Goal: Task Accomplishment & Management: Use online tool/utility

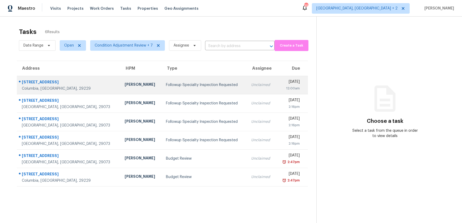
click at [166, 87] on div "Followup Specialty Inspection Requested" at bounding box center [204, 84] width 77 height 5
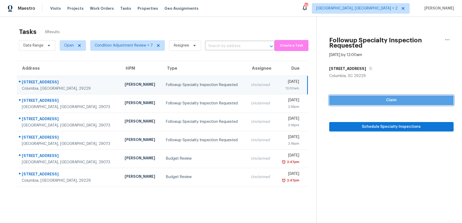
click at [388, 101] on span "Claim" at bounding box center [391, 100] width 116 height 7
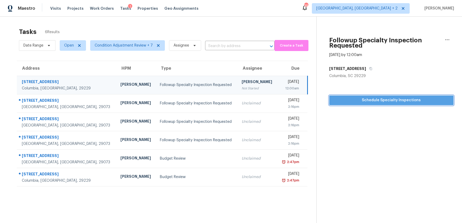
click at [388, 101] on span "Schedule Specialty Inspections" at bounding box center [391, 100] width 116 height 7
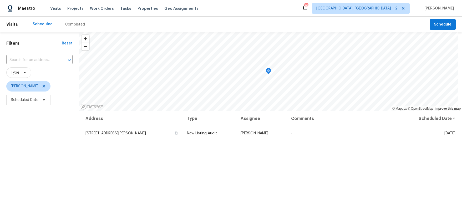
click at [70, 22] on div "Completed" at bounding box center [75, 24] width 20 height 5
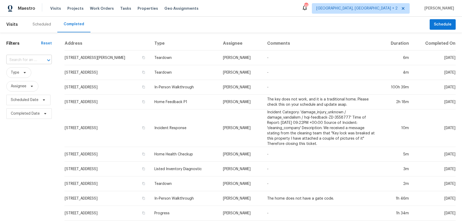
click at [20, 61] on input "text" at bounding box center [21, 60] width 31 height 8
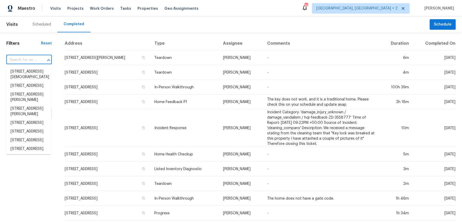
paste input "18 Buck Ridge Dr, Columbia, SC 29229"
type input "18 Buck Ridge Dr, Columbia, SC 29229"
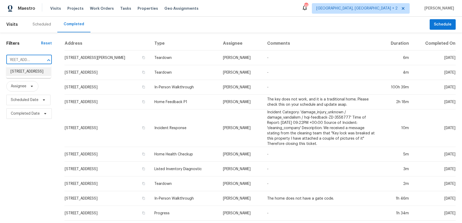
click at [22, 72] on li "18 Buck Ridge Dr, Columbia, SC 29229" at bounding box center [28, 71] width 45 height 9
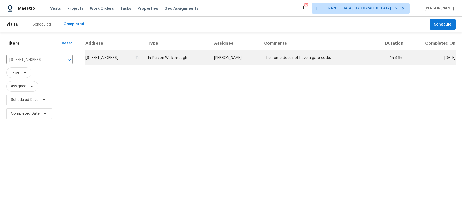
click at [136, 51] on td "18 Buck Ridge Dr, Columbia, SC 29229" at bounding box center [114, 57] width 58 height 15
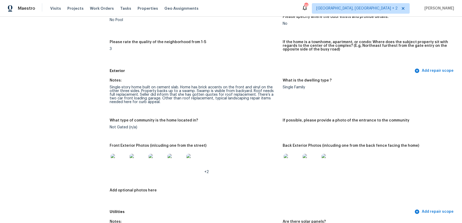
scroll to position [166, 0]
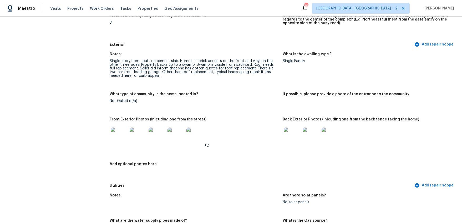
click at [116, 136] on img at bounding box center [119, 135] width 17 height 17
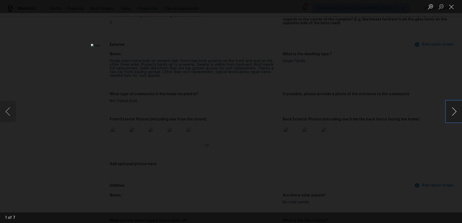
click at [450, 111] on button "Next image" at bounding box center [454, 111] width 16 height 21
click at [453, 110] on button "Next image" at bounding box center [454, 111] width 16 height 21
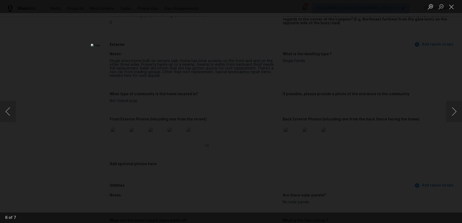
click at [409, 137] on div "Lightbox" at bounding box center [231, 111] width 462 height 223
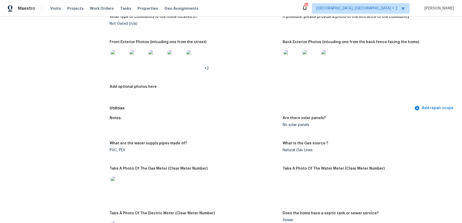
scroll to position [247, 0]
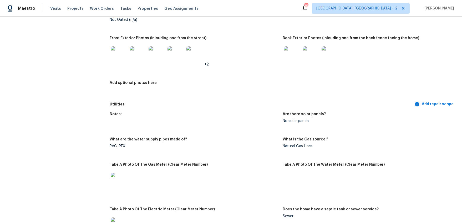
click at [284, 58] on img at bounding box center [291, 54] width 17 height 17
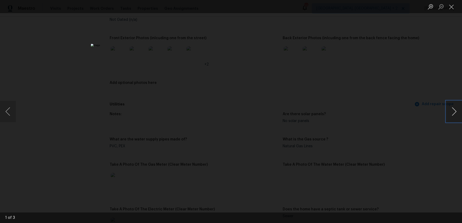
click at [450, 112] on button "Next image" at bounding box center [454, 111] width 16 height 21
click at [404, 139] on div "Lightbox" at bounding box center [231, 111] width 462 height 223
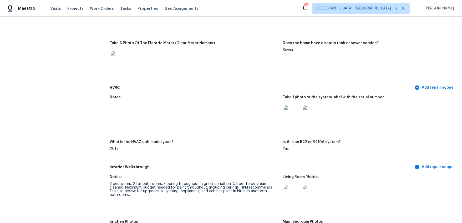
scroll to position [412, 0]
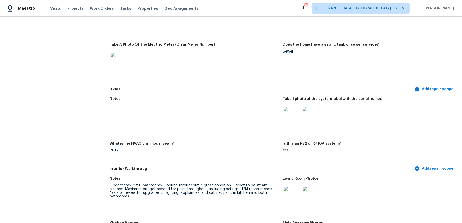
click at [289, 118] on img at bounding box center [291, 115] width 17 height 17
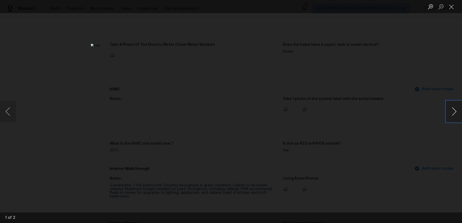
click at [450, 111] on button "Next image" at bounding box center [454, 111] width 16 height 21
click at [336, 103] on div "Lightbox" at bounding box center [231, 111] width 462 height 223
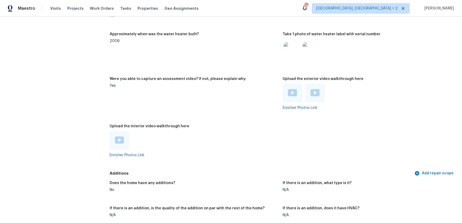
scroll to position [912, 0]
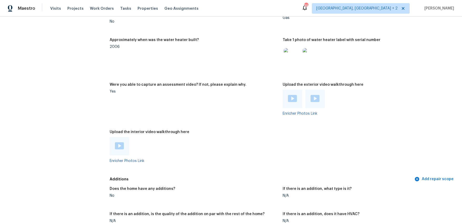
click at [290, 95] on img at bounding box center [292, 98] width 9 height 7
click at [310, 96] on img at bounding box center [314, 98] width 9 height 7
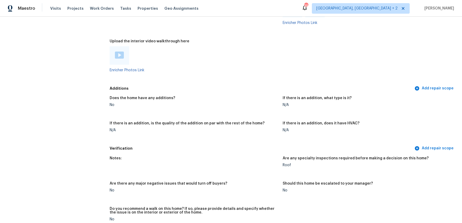
click at [117, 48] on div at bounding box center [119, 55] width 19 height 18
click at [118, 53] on img at bounding box center [119, 54] width 9 height 7
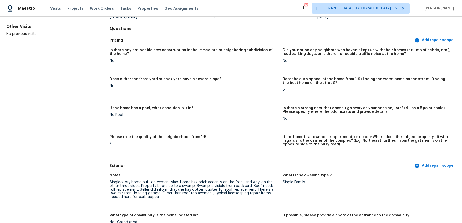
scroll to position [0, 0]
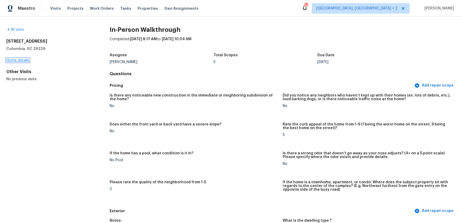
click at [20, 60] on link "Home details" at bounding box center [17, 60] width 23 height 4
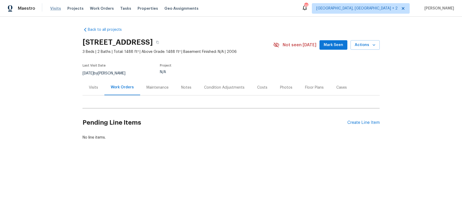
click at [57, 9] on span "Visits" at bounding box center [55, 8] width 11 height 5
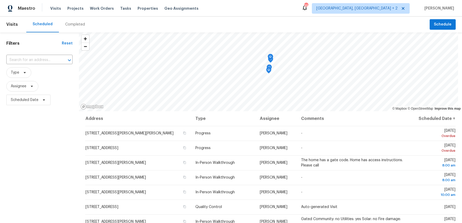
click at [77, 27] on div "Completed" at bounding box center [75, 25] width 32 height 16
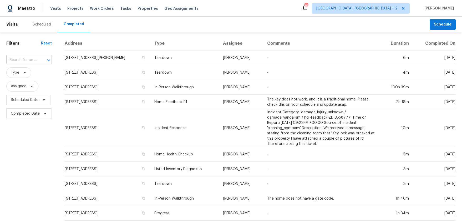
click at [33, 60] on input "text" at bounding box center [21, 60] width 31 height 8
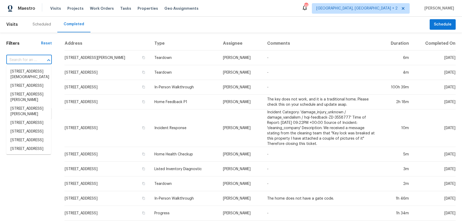
paste input "412 Heartwood Dr, Lexington, SC 29073"
type input "412 Heartwood Dr, Lexington, SC 29073"
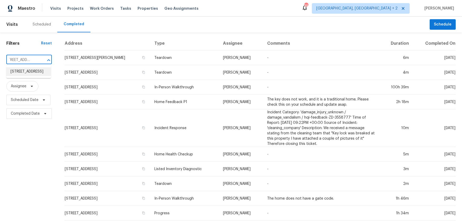
click at [30, 74] on li "412 Heartwood Dr, Lexington, SC 29073" at bounding box center [28, 71] width 45 height 9
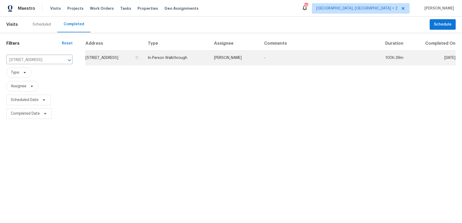
click at [111, 58] on td "412 Heartwood Dr, Lexington, SC 29073" at bounding box center [114, 57] width 58 height 15
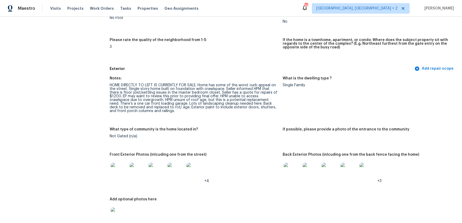
scroll to position [199, 0]
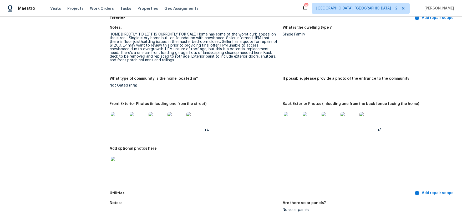
click at [120, 121] on img at bounding box center [119, 120] width 17 height 17
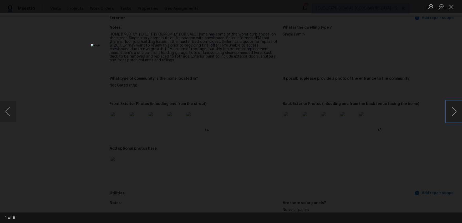
click at [454, 110] on button "Next image" at bounding box center [454, 111] width 16 height 21
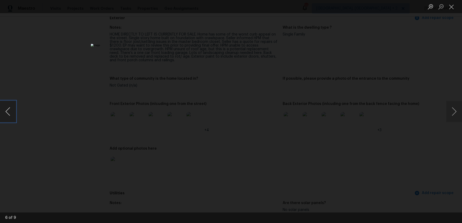
click at [9, 112] on button "Previous image" at bounding box center [8, 111] width 16 height 21
click at [455, 110] on button "Next image" at bounding box center [454, 111] width 16 height 21
click at [453, 113] on button "Next image" at bounding box center [454, 111] width 16 height 21
click at [453, 114] on button "Next image" at bounding box center [454, 111] width 16 height 21
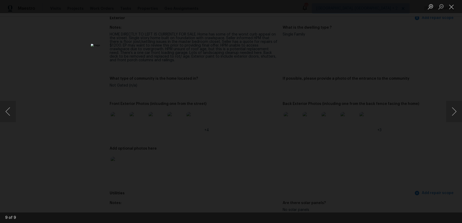
click at [422, 145] on div "Lightbox" at bounding box center [231, 111] width 462 height 223
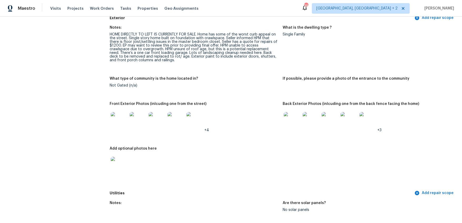
click at [296, 121] on img at bounding box center [291, 120] width 17 height 17
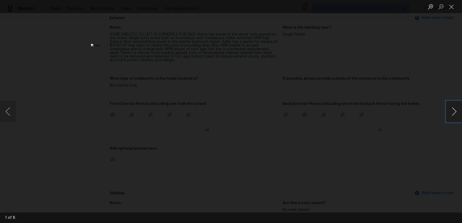
click at [452, 110] on button "Next image" at bounding box center [454, 111] width 16 height 21
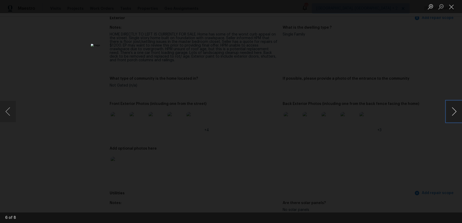
click at [452, 110] on button "Next image" at bounding box center [454, 111] width 16 height 21
click at [455, 105] on button "Next image" at bounding box center [454, 111] width 16 height 21
click at [454, 105] on button "Next image" at bounding box center [454, 111] width 16 height 21
click at [380, 153] on div "Lightbox" at bounding box center [231, 111] width 462 height 223
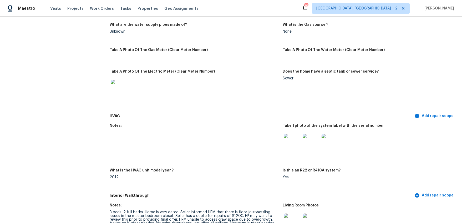
scroll to position [432, 0]
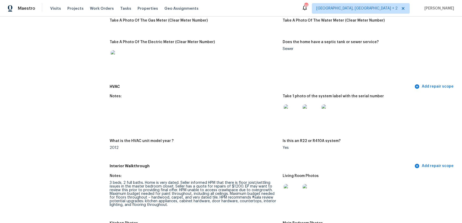
click at [294, 114] on img at bounding box center [291, 112] width 17 height 17
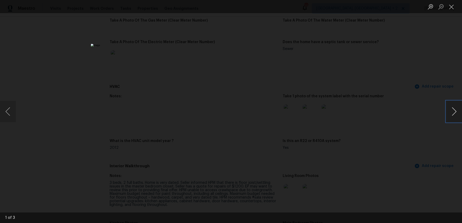
click at [450, 108] on button "Next image" at bounding box center [454, 111] width 16 height 21
click at [398, 150] on div "Lightbox" at bounding box center [231, 111] width 462 height 223
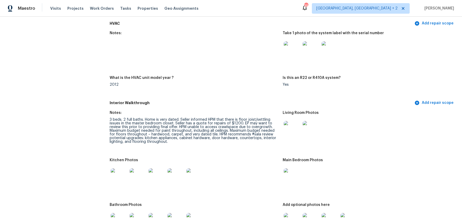
scroll to position [574, 0]
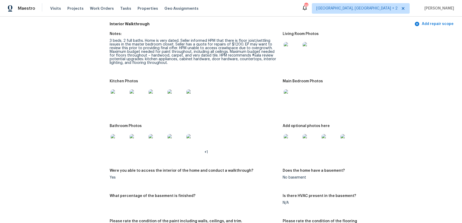
click at [290, 54] on img at bounding box center [291, 50] width 17 height 17
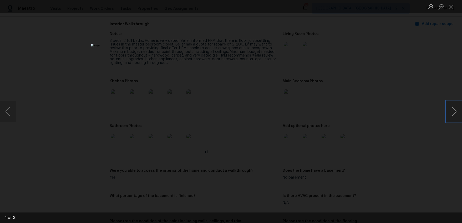
click at [454, 113] on button "Next image" at bounding box center [454, 111] width 16 height 21
click at [416, 125] on div "Lightbox" at bounding box center [231, 111] width 462 height 223
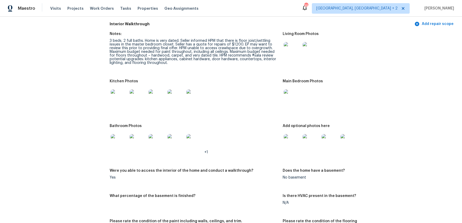
click at [117, 147] on img at bounding box center [119, 142] width 17 height 17
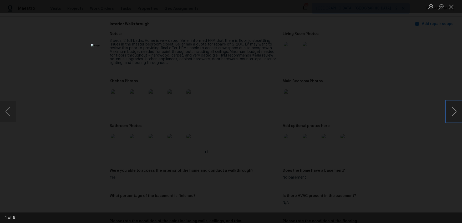
click at [454, 114] on button "Next image" at bounding box center [454, 111] width 16 height 21
click at [424, 131] on div "Lightbox" at bounding box center [231, 111] width 462 height 223
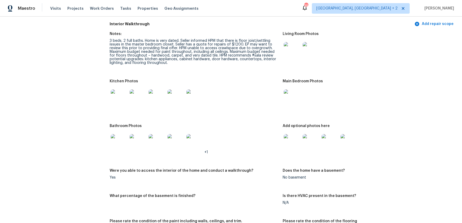
click at [291, 146] on img at bounding box center [291, 142] width 17 height 17
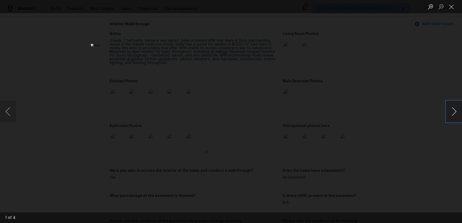
click at [452, 110] on button "Next image" at bounding box center [454, 111] width 16 height 21
click at [451, 110] on button "Next image" at bounding box center [454, 111] width 16 height 21
click at [364, 131] on div "Lightbox" at bounding box center [231, 111] width 462 height 223
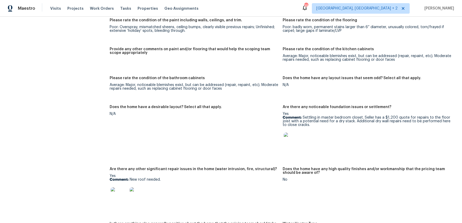
scroll to position [810, 0]
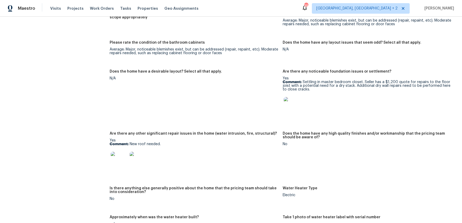
click at [300, 99] on div at bounding box center [366, 105] width 169 height 23
click at [291, 102] on img at bounding box center [291, 105] width 17 height 17
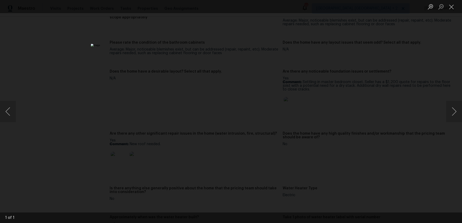
click at [384, 105] on div "Lightbox" at bounding box center [231, 111] width 462 height 223
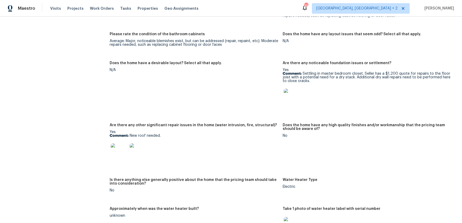
scroll to position [852, 0]
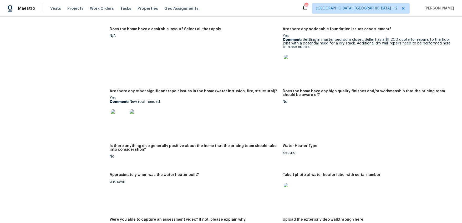
click at [285, 68] on img at bounding box center [291, 63] width 17 height 17
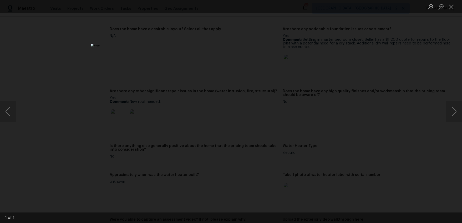
click at [381, 109] on div "Lightbox" at bounding box center [231, 111] width 462 height 223
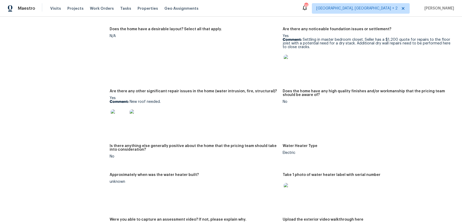
click at [124, 119] on img at bounding box center [119, 117] width 17 height 17
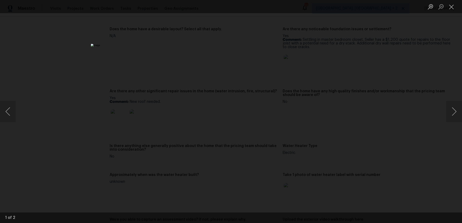
click at [377, 90] on div "Lightbox" at bounding box center [231, 111] width 462 height 223
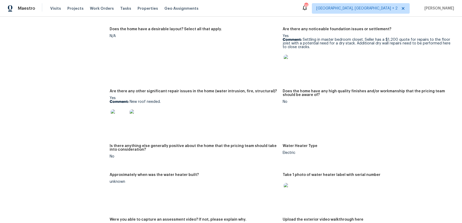
click at [122, 118] on img at bounding box center [119, 117] width 17 height 17
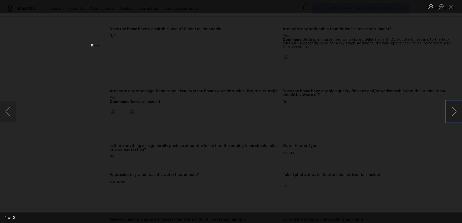
click at [455, 115] on button "Next image" at bounding box center [454, 111] width 16 height 21
click at [410, 50] on img "Lightbox" at bounding box center [177, 196] width 1220 height 589
click at [374, 59] on div "Lightbox" at bounding box center [231, 111] width 462 height 223
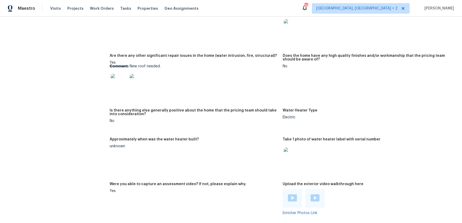
scroll to position [930, 0]
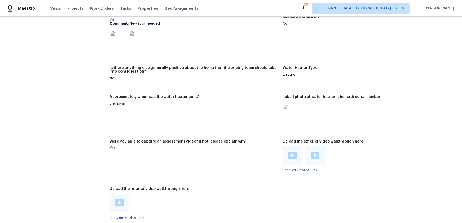
click at [288, 154] on img at bounding box center [292, 155] width 9 height 7
click at [315, 153] on img at bounding box center [314, 155] width 9 height 7
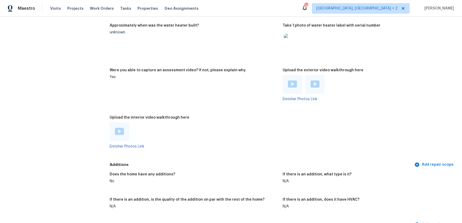
scroll to position [1001, 0]
click at [126, 131] on div at bounding box center [119, 132] width 19 height 18
click at [119, 132] on img at bounding box center [119, 131] width 9 height 7
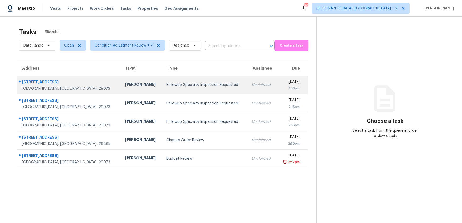
click at [166, 86] on div "Followup Specialty Inspection Requested" at bounding box center [204, 84] width 77 height 5
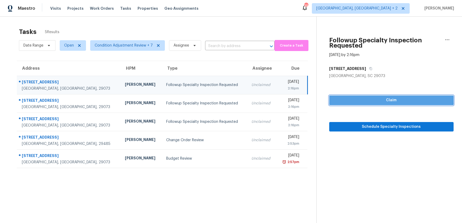
click at [353, 99] on span "Claim" at bounding box center [391, 100] width 116 height 7
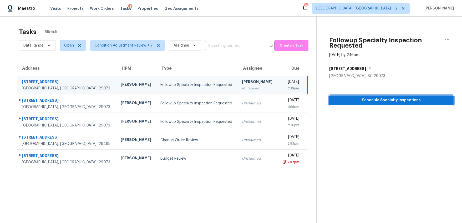
click at [349, 99] on span "Schedule Specialty Inspections" at bounding box center [391, 100] width 116 height 7
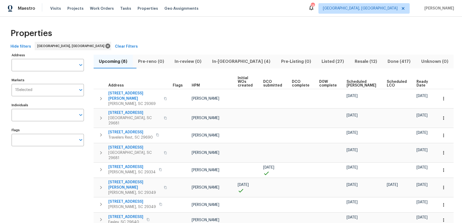
click at [243, 63] on span "In-reno (4)" at bounding box center [241, 61] width 63 height 7
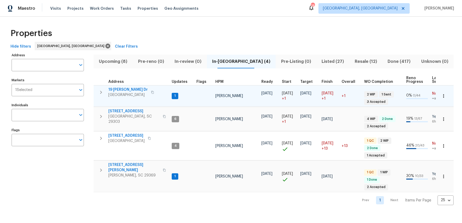
click at [114, 91] on span "19 [PERSON_NAME] Dr" at bounding box center [127, 89] width 39 height 5
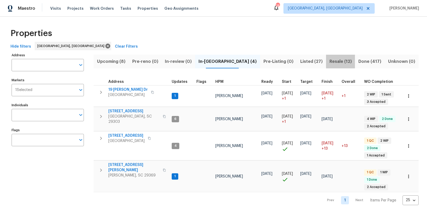
click at [326, 59] on button "Resale (12)" at bounding box center [340, 62] width 29 height 14
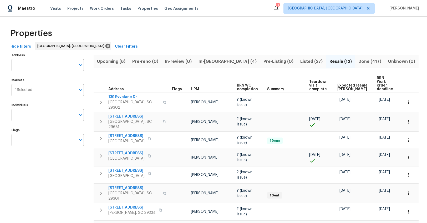
click at [352, 84] on span "Expected resale COE" at bounding box center [352, 87] width 30 height 7
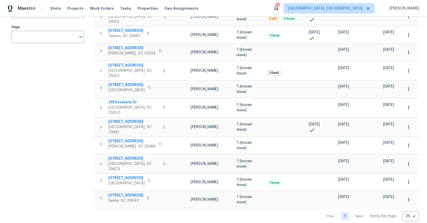
scroll to position [20, 0]
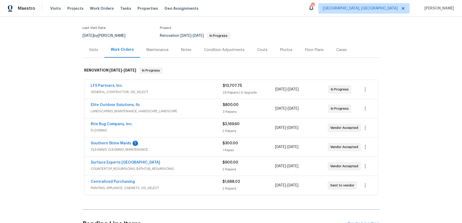
scroll to position [53, 0]
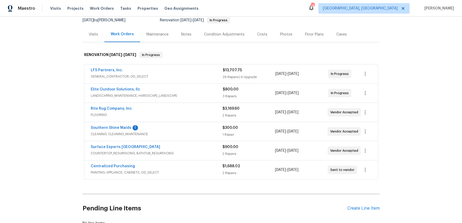
click at [255, 37] on div "Costs" at bounding box center [262, 34] width 23 height 15
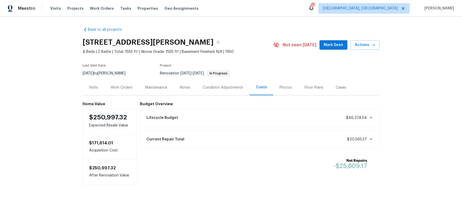
click at [121, 87] on div "Work Orders" at bounding box center [122, 87] width 22 height 5
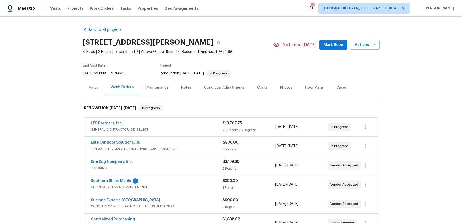
click at [93, 87] on div "Visits" at bounding box center [93, 87] width 9 height 5
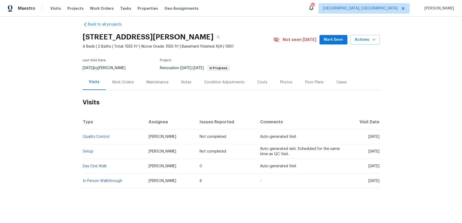
scroll to position [10, 0]
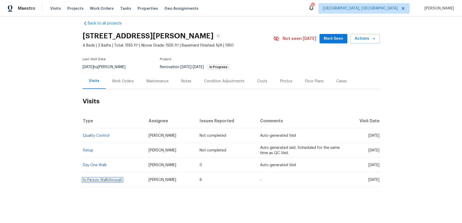
click at [108, 178] on link "In-Person Walkthrough" at bounding box center [102, 180] width 39 height 4
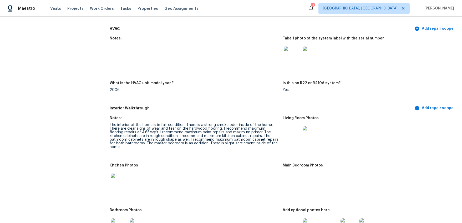
scroll to position [512, 0]
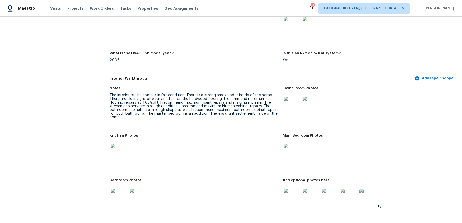
click at [118, 154] on img at bounding box center [119, 152] width 17 height 17
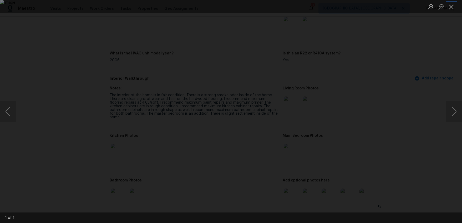
click at [452, 4] on button "Close lightbox" at bounding box center [451, 6] width 11 height 9
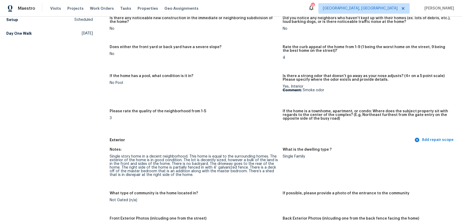
scroll to position [0, 0]
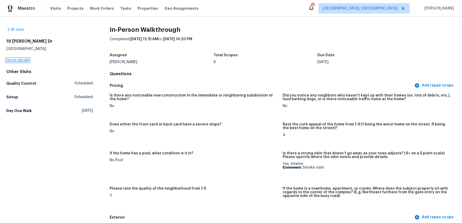
click at [22, 60] on link "Home details" at bounding box center [17, 60] width 23 height 4
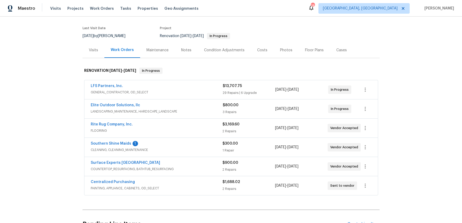
scroll to position [51, 0]
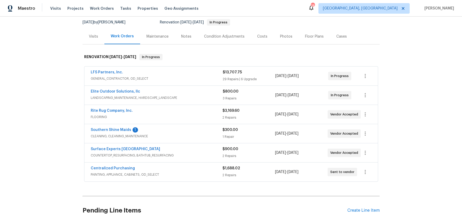
click at [261, 37] on div "Costs" at bounding box center [262, 36] width 10 height 5
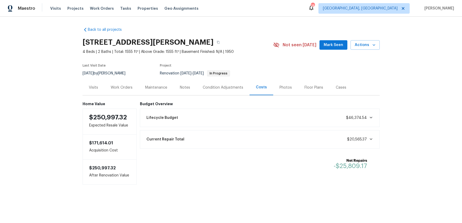
click at [123, 89] on div "Work Orders" at bounding box center [122, 87] width 22 height 5
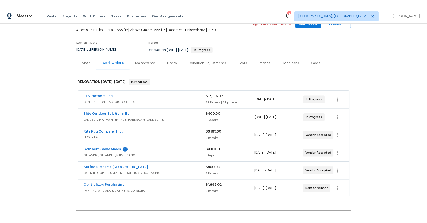
scroll to position [61, 0]
